Goal: Check status: Check status

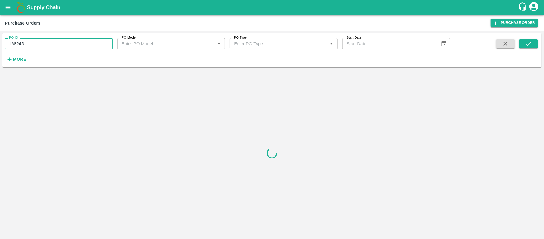
click at [41, 44] on input "168245" at bounding box center [59, 43] width 108 height 11
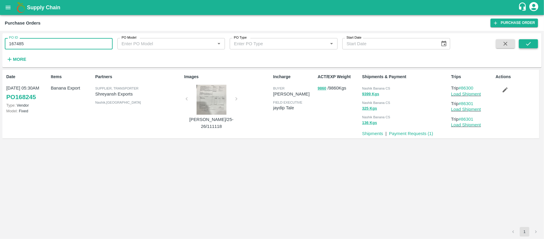
type input "167485"
click at [536, 43] on button "submit" at bounding box center [528, 43] width 19 height 9
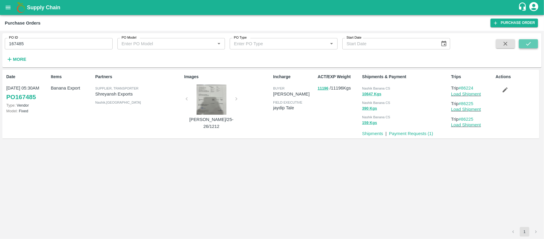
click at [536, 43] on button "submit" at bounding box center [528, 43] width 19 height 9
click at [469, 86] on link "#86224" at bounding box center [466, 88] width 15 height 5
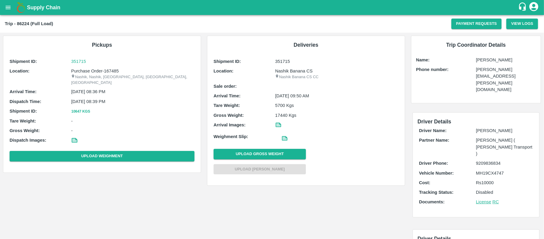
click at [112, 72] on p "Purchase Order-167485" at bounding box center [132, 71] width 123 height 7
copy p "167485"
